Goal: Information Seeking & Learning: Learn about a topic

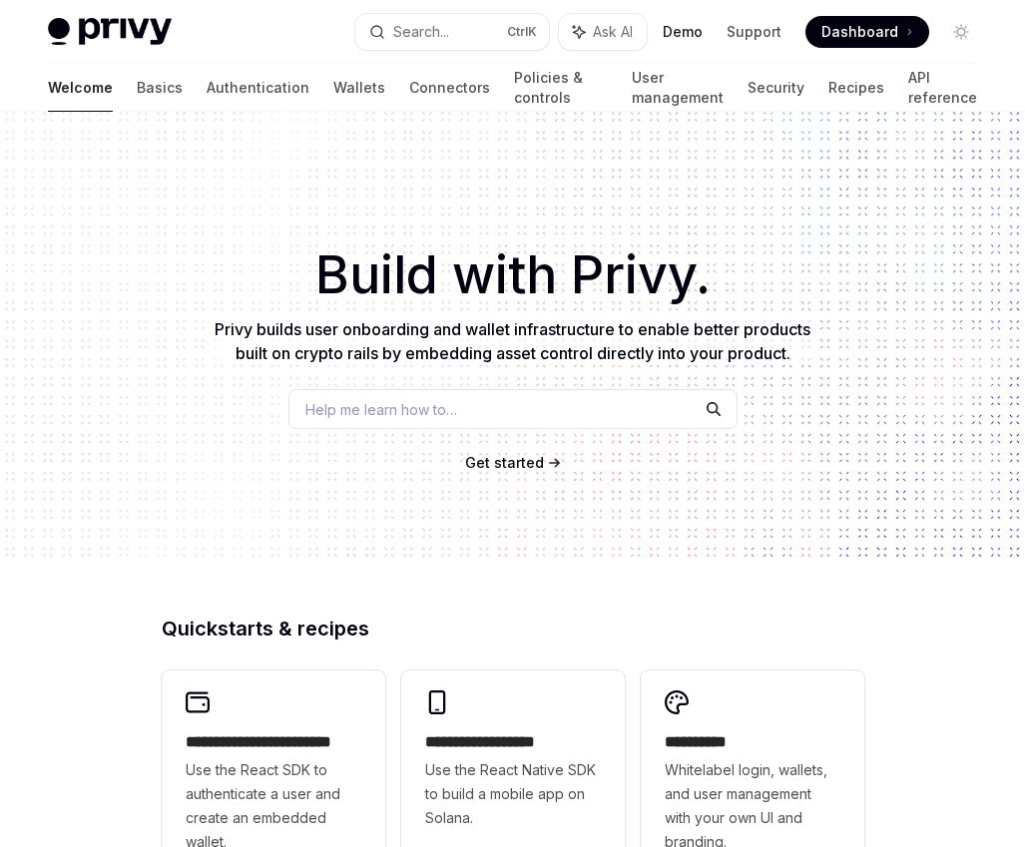
click at [688, 31] on link "Demo" at bounding box center [683, 32] width 40 height 20
